Goal: Find specific page/section: Find specific page/section

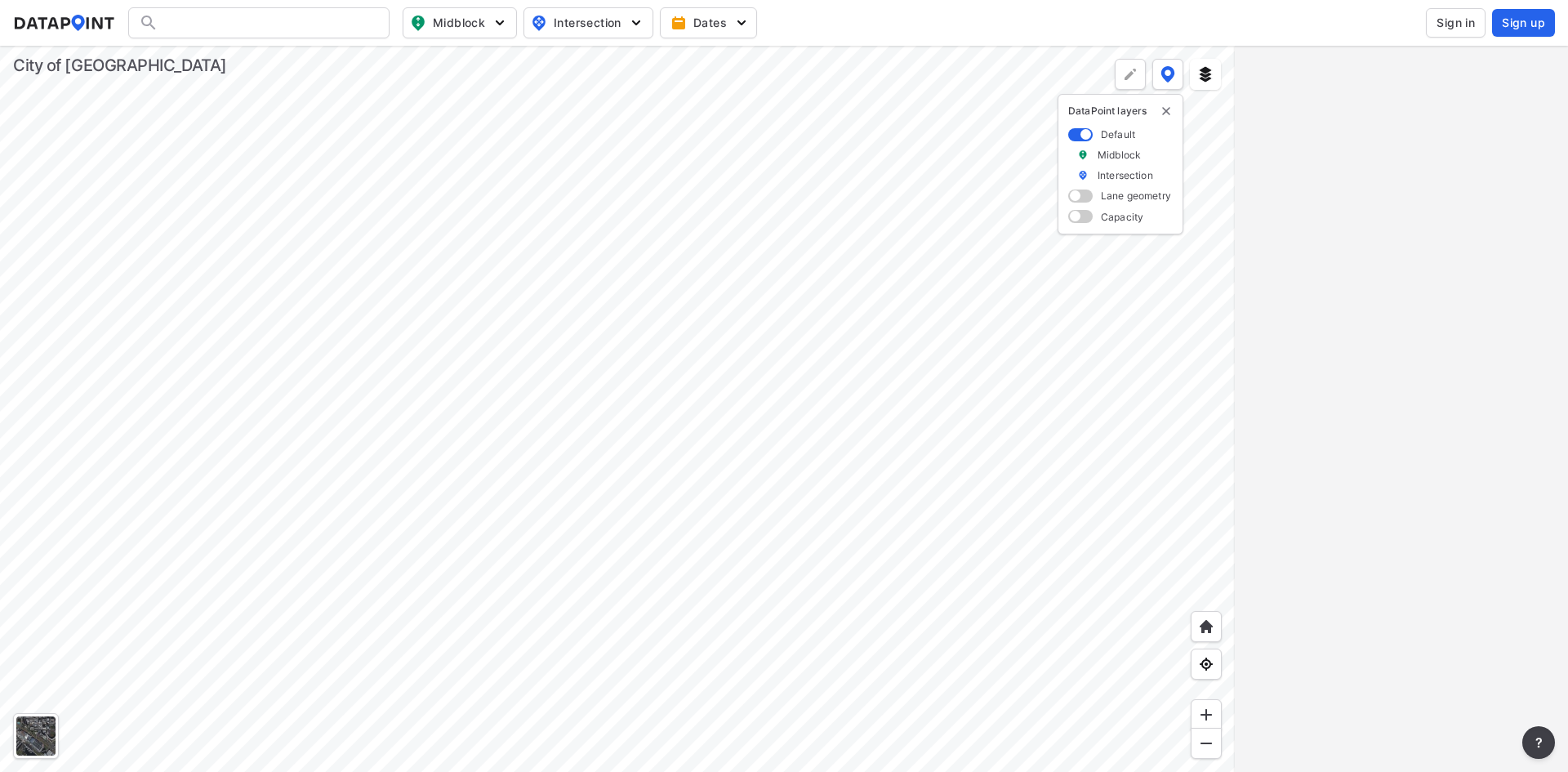
click at [281, 15] on div at bounding box center [258, 23] width 261 height 31
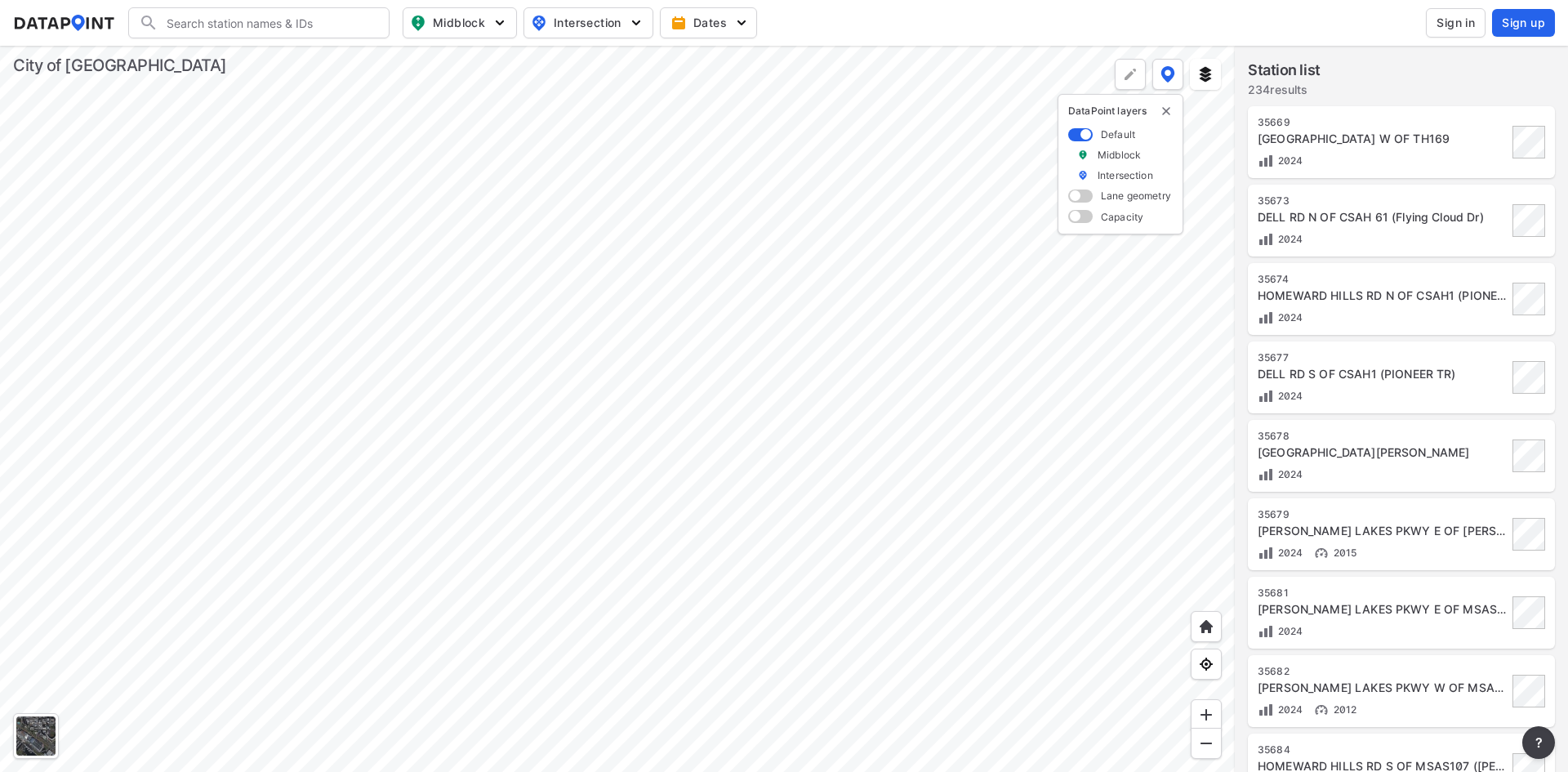
click at [281, 14] on input "Search" at bounding box center [269, 23] width 221 height 26
click at [291, 46] on li "(EP 613 ) Pioneer Trl and Dell Rd" at bounding box center [259, 56] width 261 height 29
type input "(EP613) Pioneer Trl and Dell Rd"
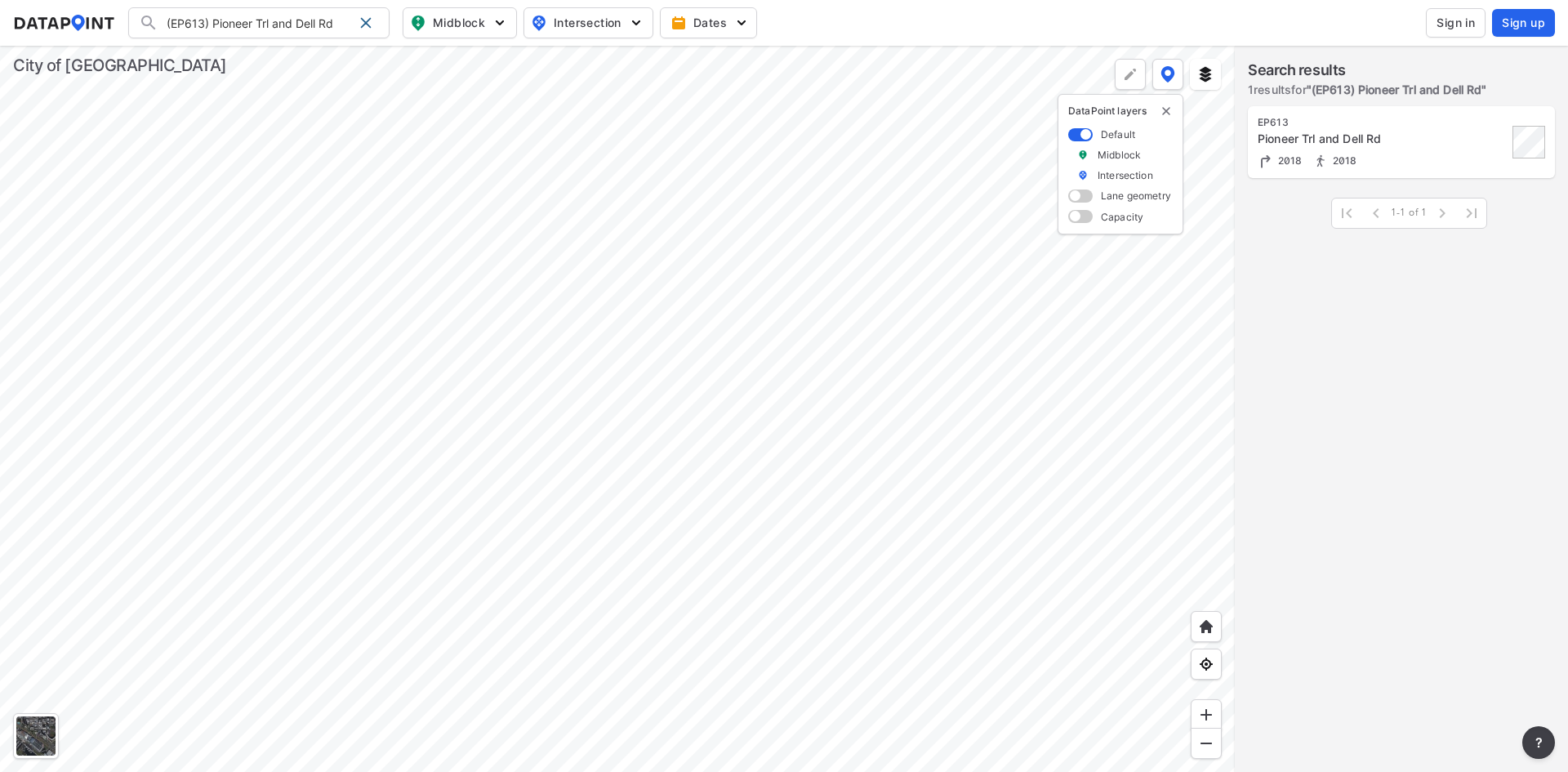
click at [1413, 130] on div "EP613 Pioneer Trl and Dell Rd 2018 2018" at bounding box center [1382, 142] width 250 height 53
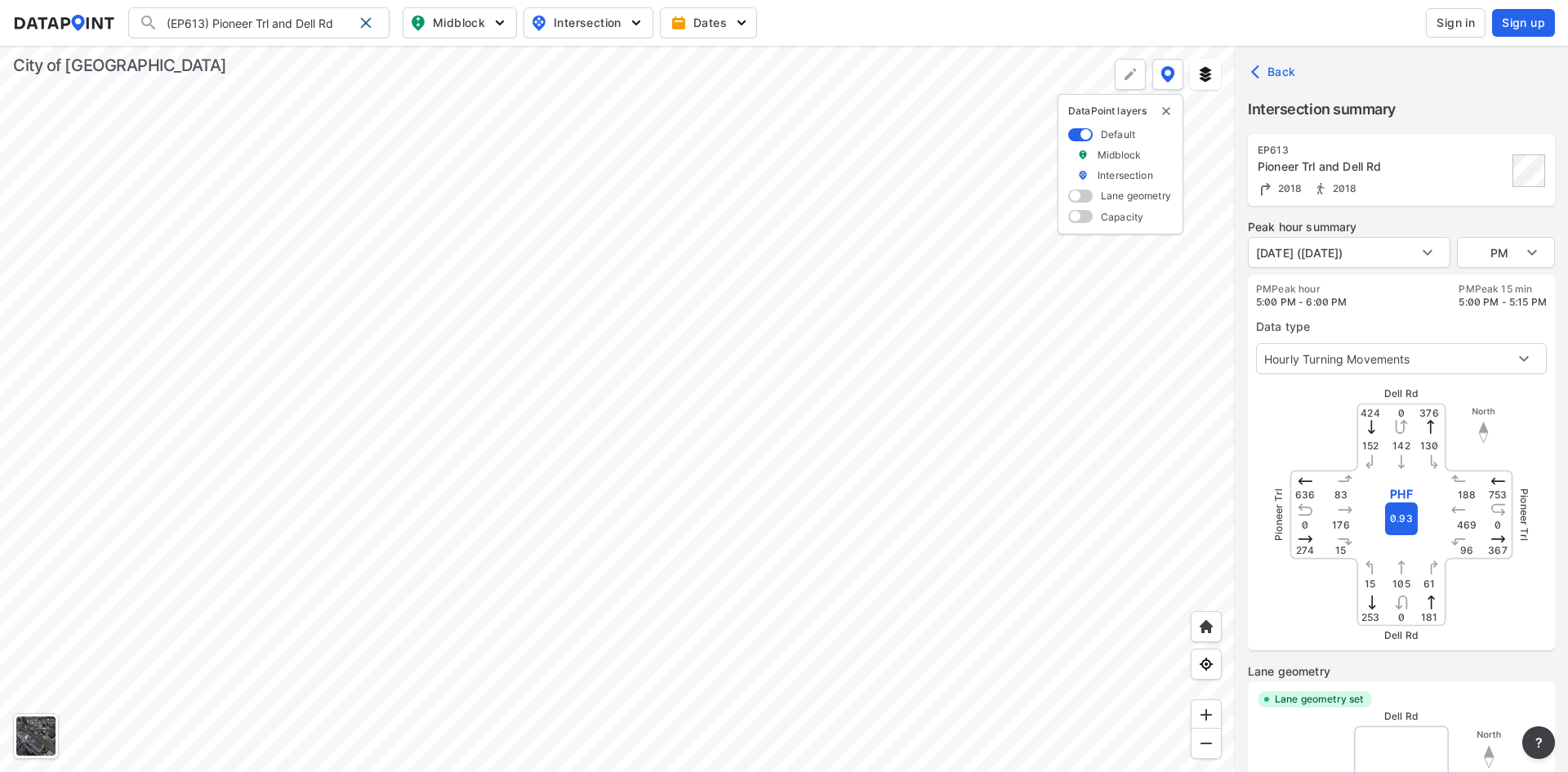
type input "3174"
click at [223, 21] on input "(EP613) Pioneer Trl and Dell Rd" at bounding box center [256, 23] width 194 height 26
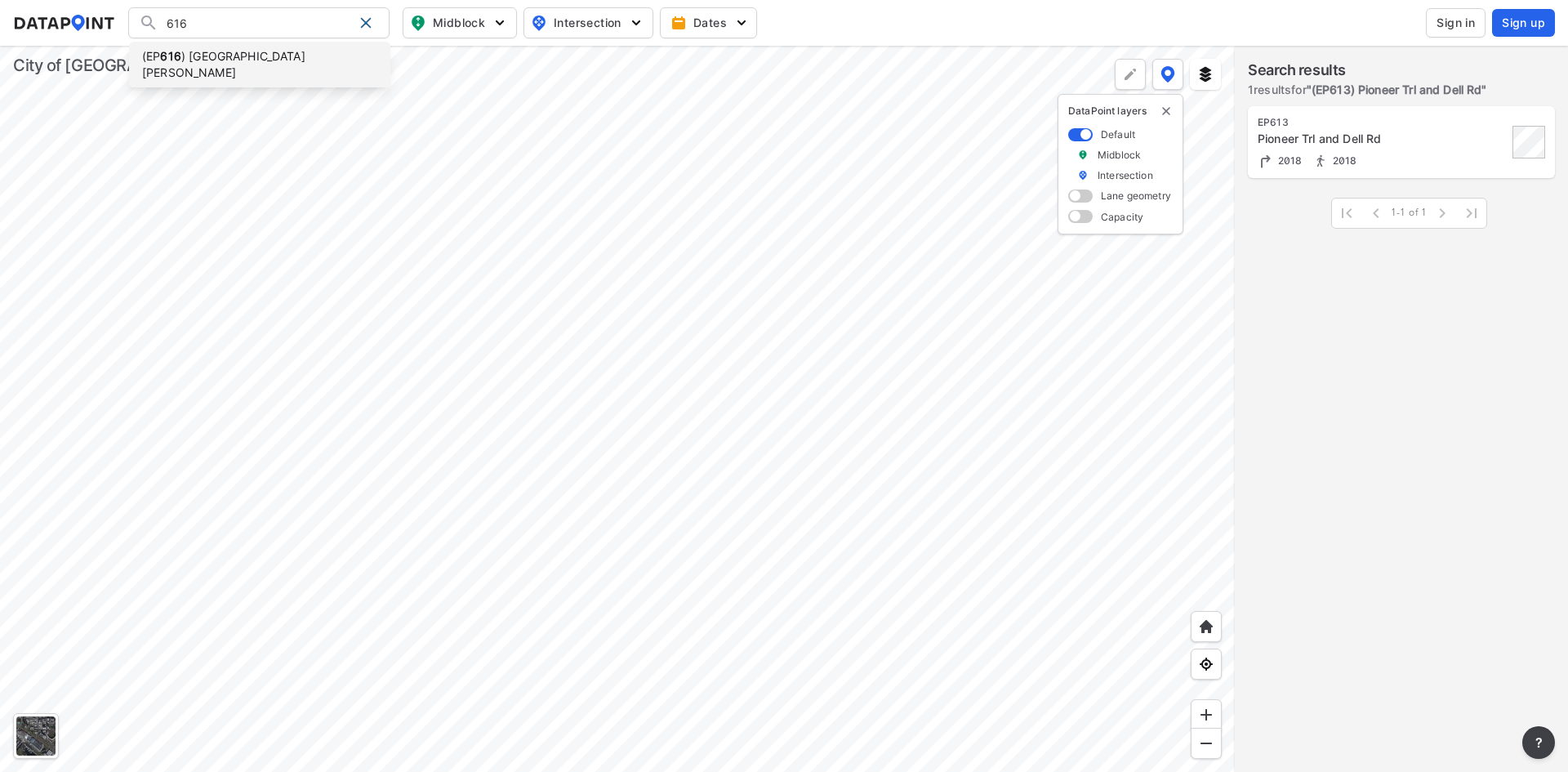
click at [241, 54] on li "(EP 616 ) [GEOGRAPHIC_DATA][PERSON_NAME]" at bounding box center [259, 64] width 261 height 46
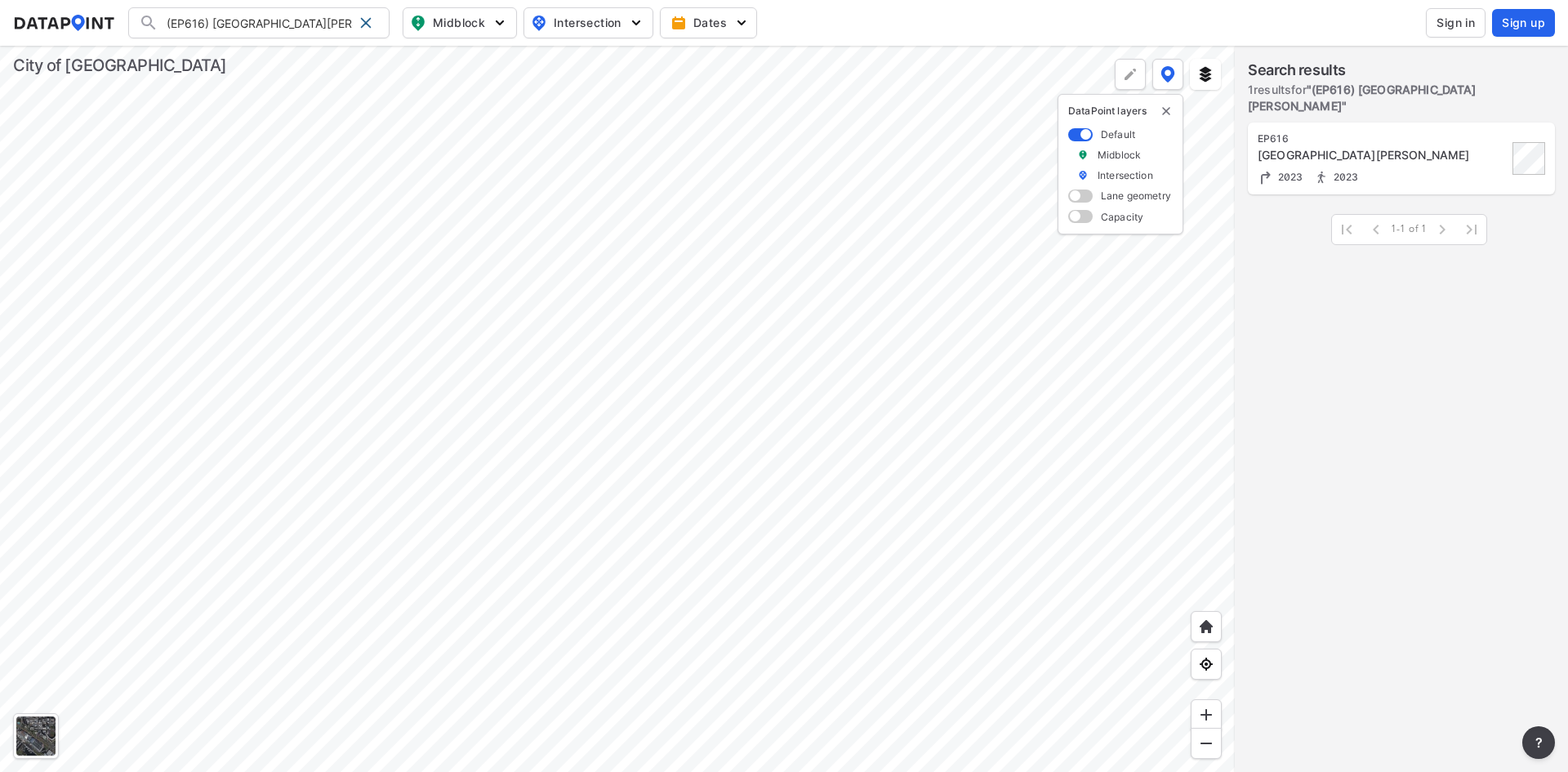
click at [592, 481] on div at bounding box center [618, 409] width 1235 height 726
click at [1471, 147] on div "[GEOGRAPHIC_DATA][PERSON_NAME]" at bounding box center [1382, 155] width 250 height 16
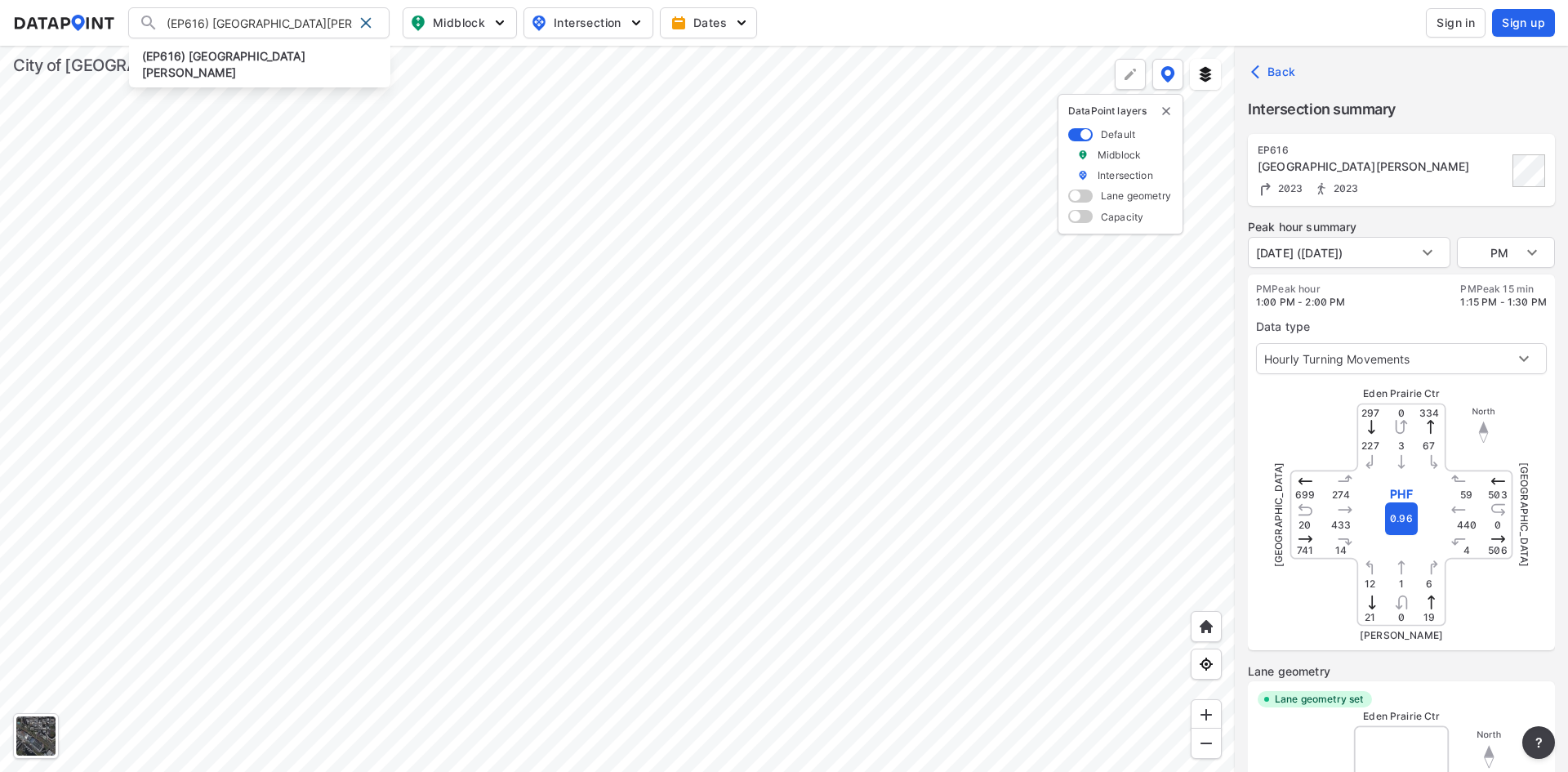
click at [257, 29] on input "(EP616) [GEOGRAPHIC_DATA][PERSON_NAME]" at bounding box center [256, 23] width 194 height 26
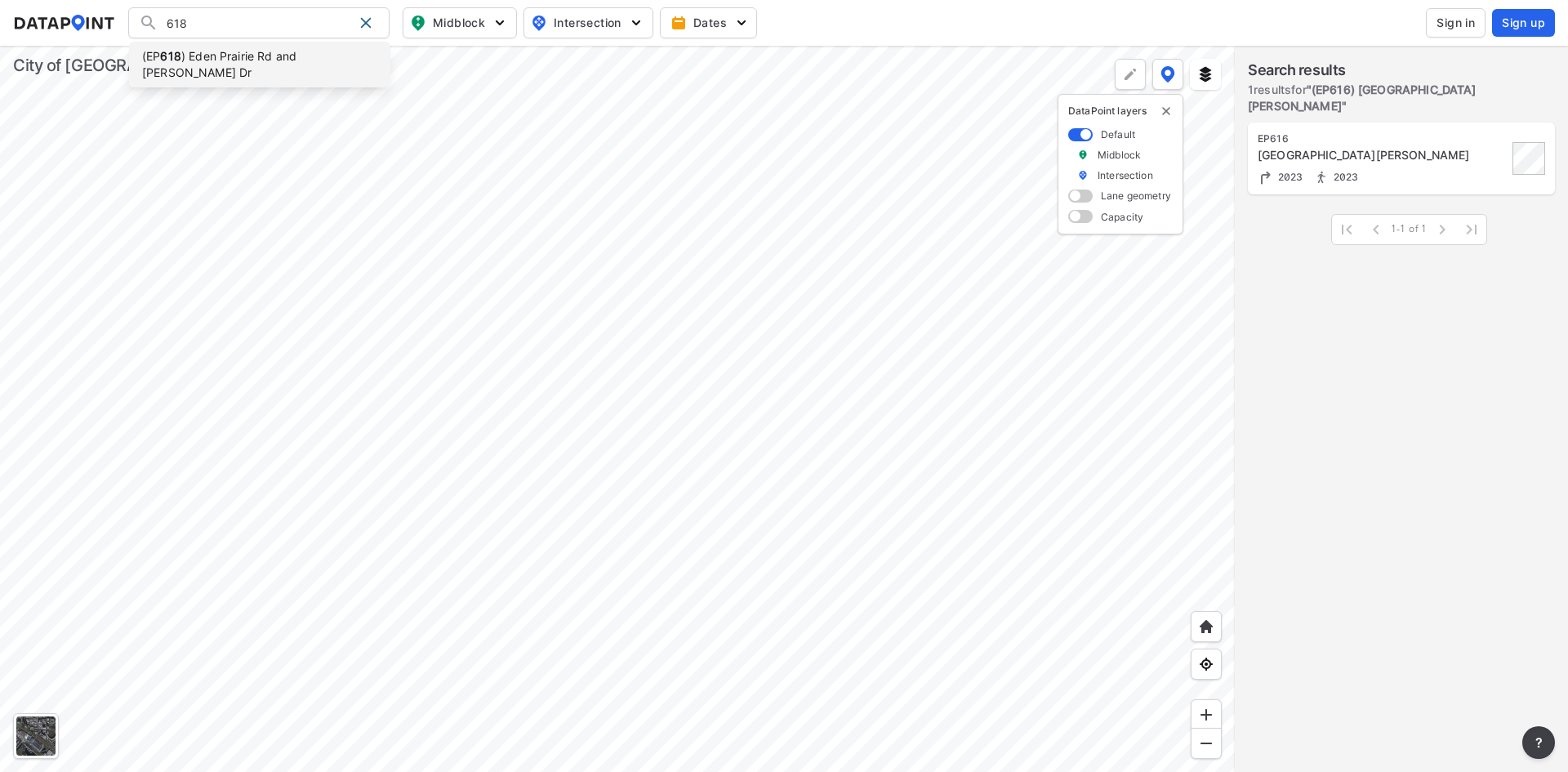
click at [272, 50] on li "(EP 618 ) Eden Prairie Rd and [PERSON_NAME] Dr" at bounding box center [259, 64] width 261 height 46
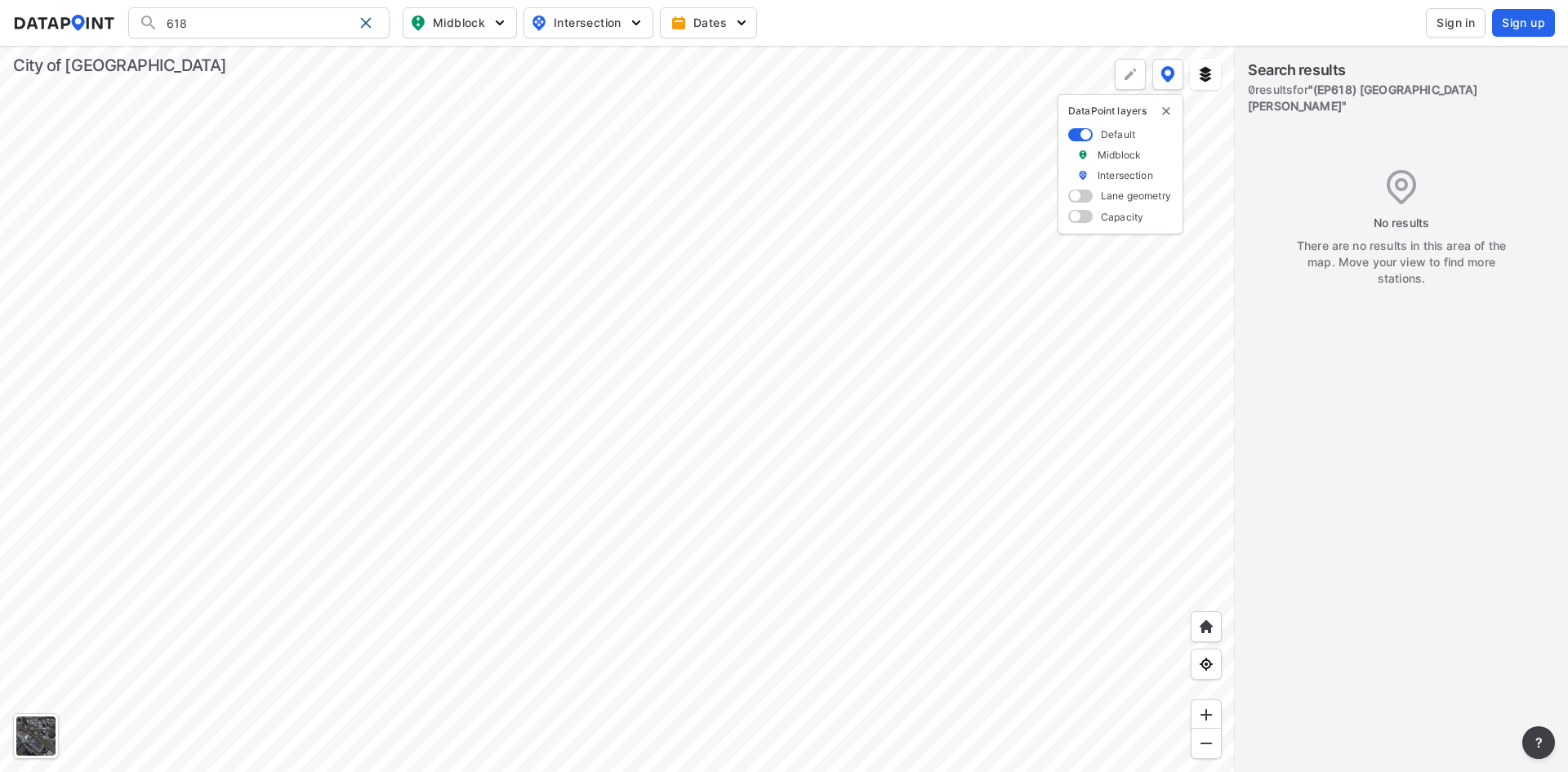
type input "(EP618) [GEOGRAPHIC_DATA][PERSON_NAME]"
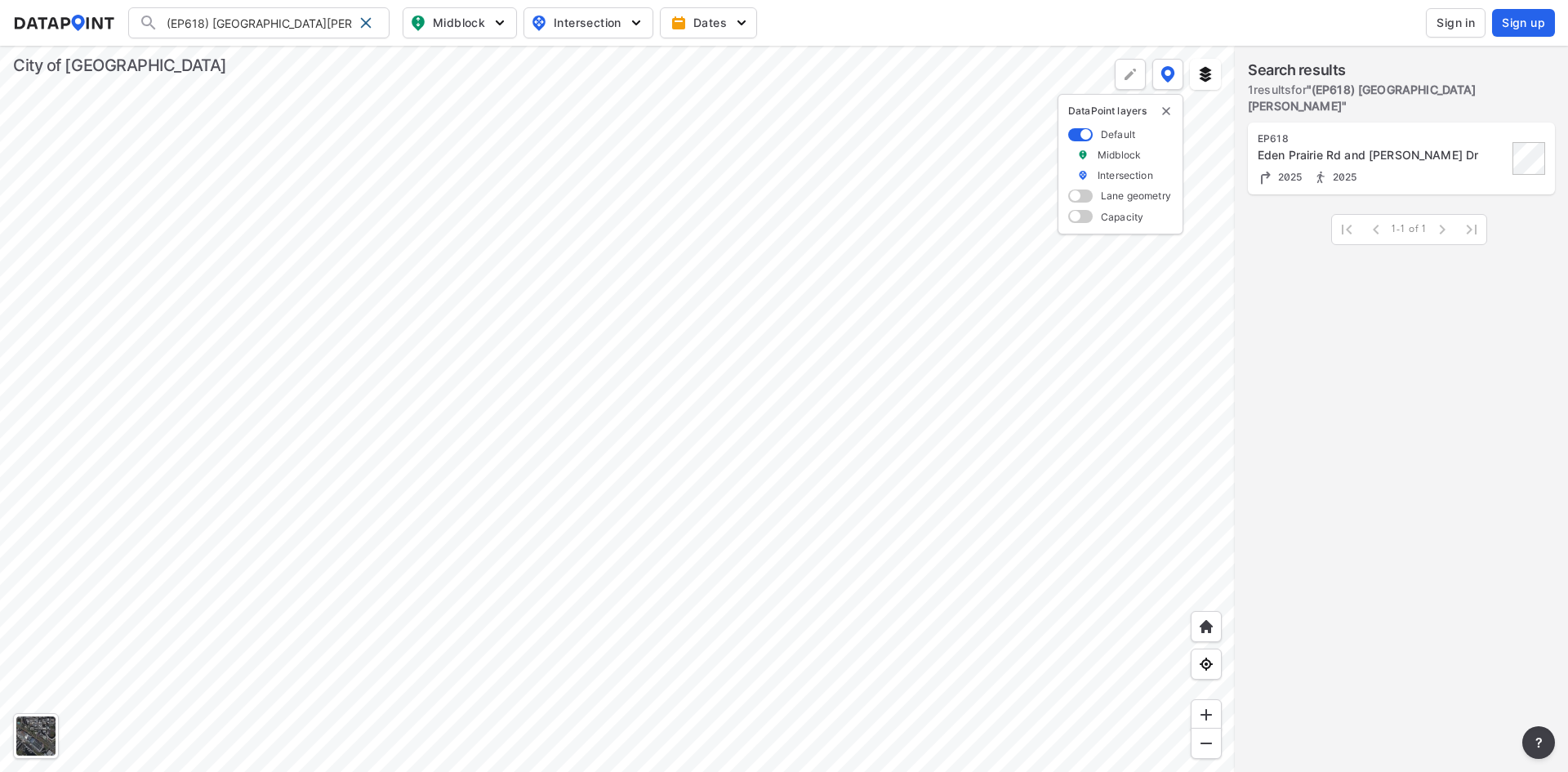
click at [1337, 147] on div "EP618 [GEOGRAPHIC_DATA][PERSON_NAME] 2025 2025" at bounding box center [1382, 158] width 250 height 53
